Goal: Task Accomplishment & Management: Complete application form

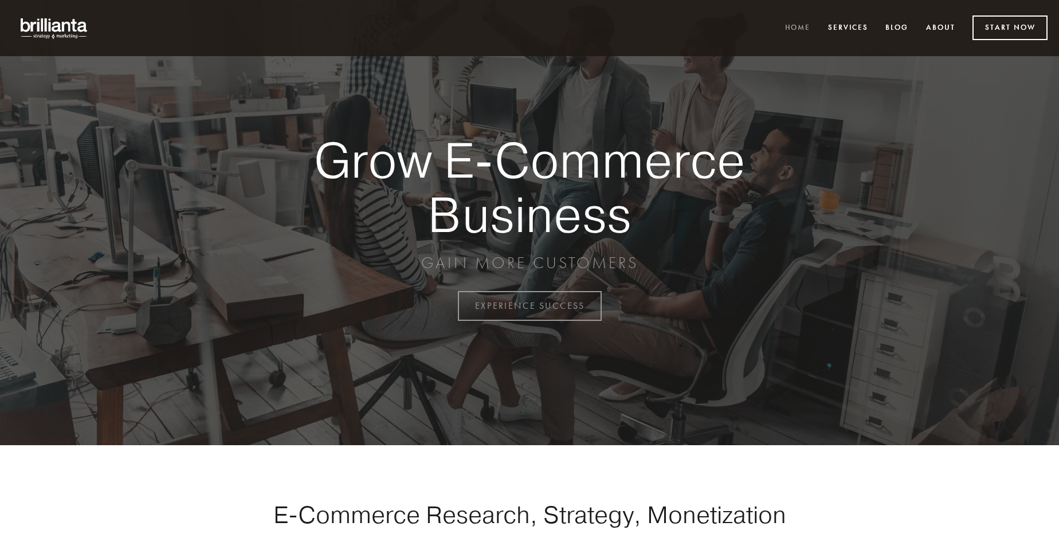
scroll to position [3004, 0]
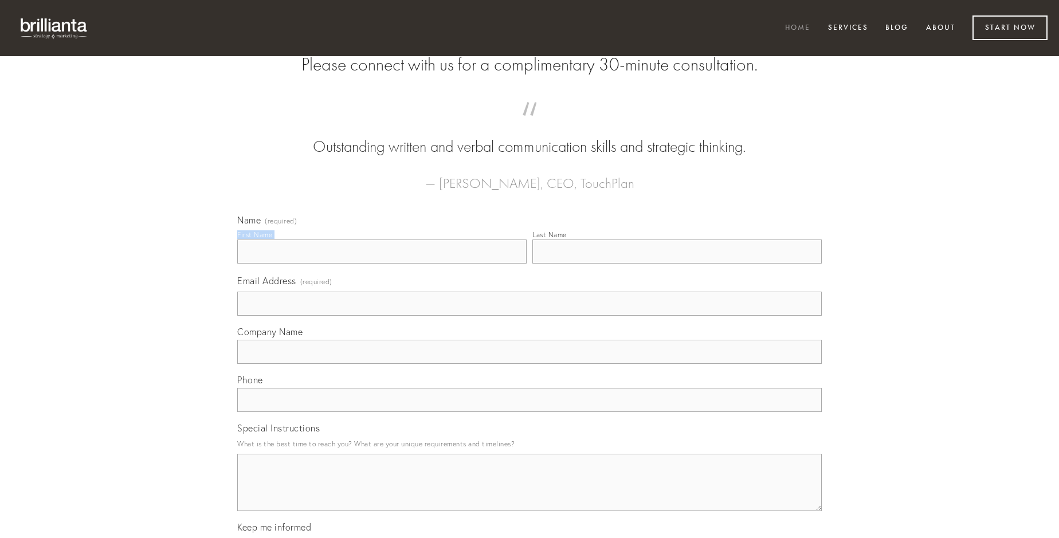
type input "[PERSON_NAME]"
click at [677, 264] on input "Last Name" at bounding box center [676, 252] width 289 height 24
type input "[PERSON_NAME]"
click at [529, 316] on input "Email Address (required)" at bounding box center [529, 304] width 584 height 24
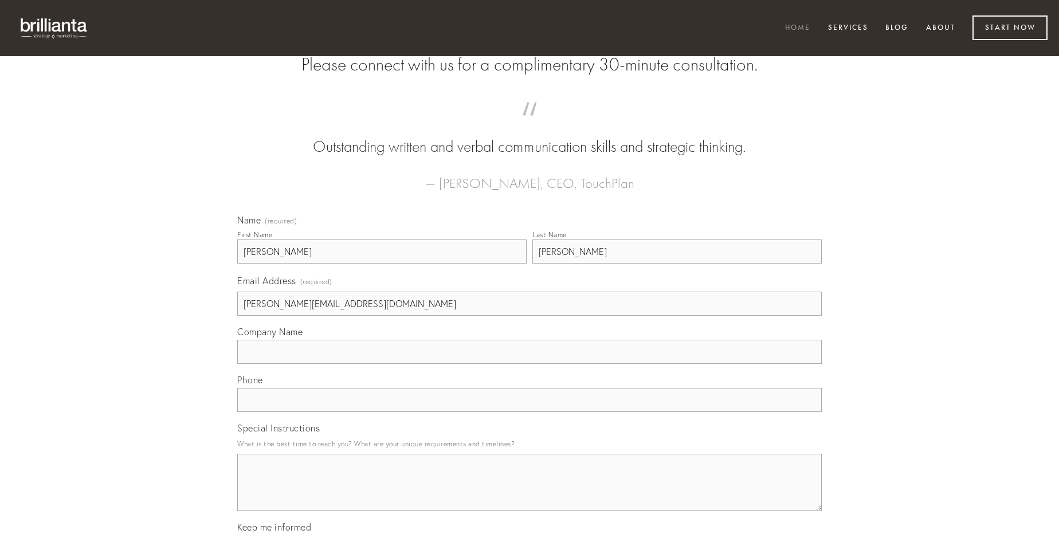
type input "[PERSON_NAME][EMAIL_ADDRESS][DOMAIN_NAME]"
click at [529, 364] on input "Company Name" at bounding box center [529, 352] width 584 height 24
type input "temptatio"
click at [529, 412] on input "text" at bounding box center [529, 400] width 584 height 24
click at [529, 493] on textarea "Special Instructions" at bounding box center [529, 482] width 584 height 57
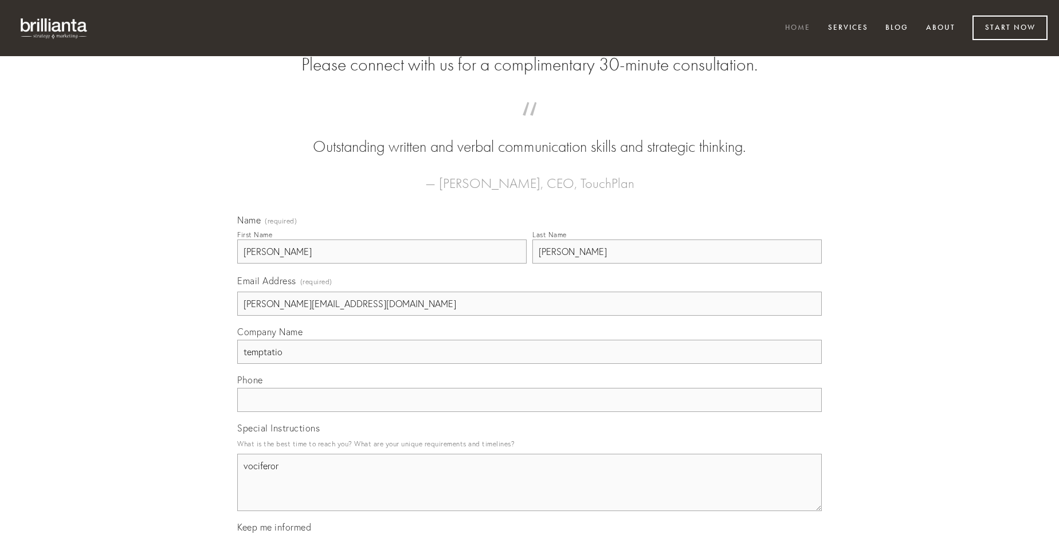
type textarea "vociferor"
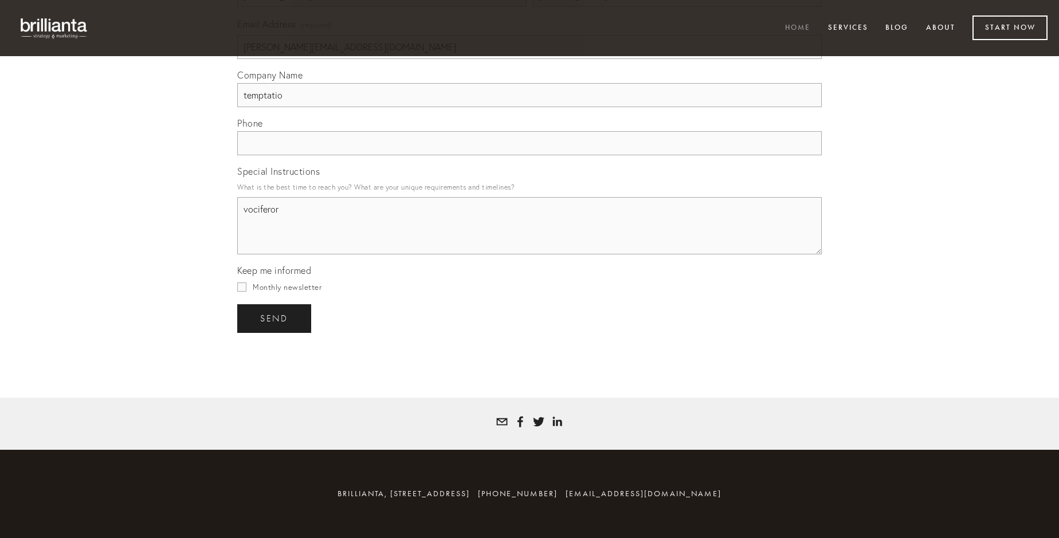
click at [275, 318] on span "send" at bounding box center [274, 318] width 28 height 10
